Goal: Find specific page/section: Find specific page/section

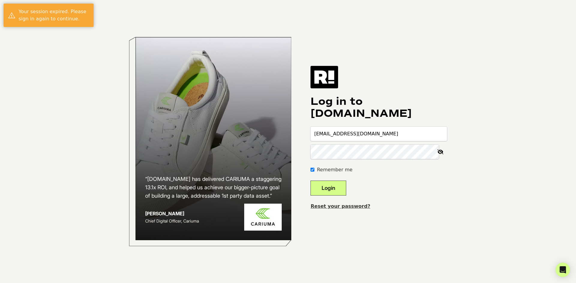
click at [345, 183] on button "Login" at bounding box center [328, 188] width 36 height 15
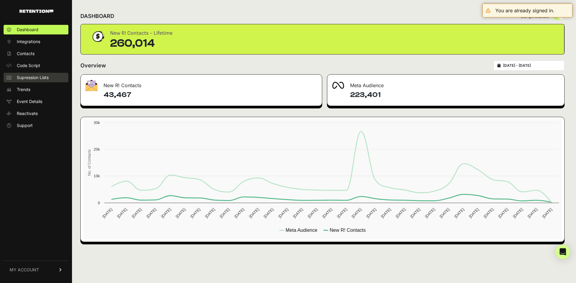
click at [22, 79] on span "Supression Lists" at bounding box center [33, 78] width 32 height 6
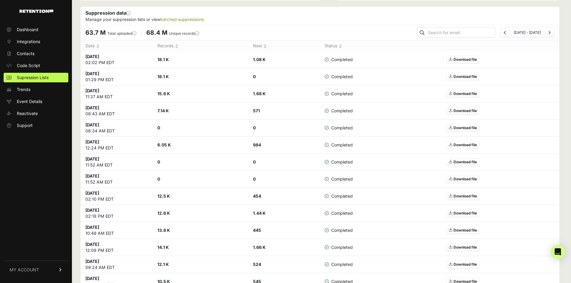
scroll to position [90, 0]
